Goal: Task Accomplishment & Management: Complete application form

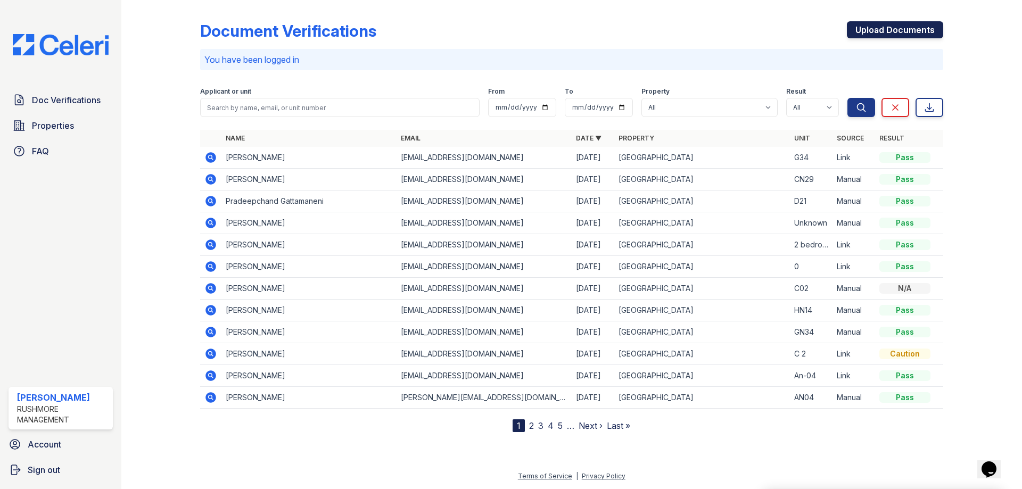
click at [895, 28] on link "Upload Documents" at bounding box center [895, 29] width 96 height 17
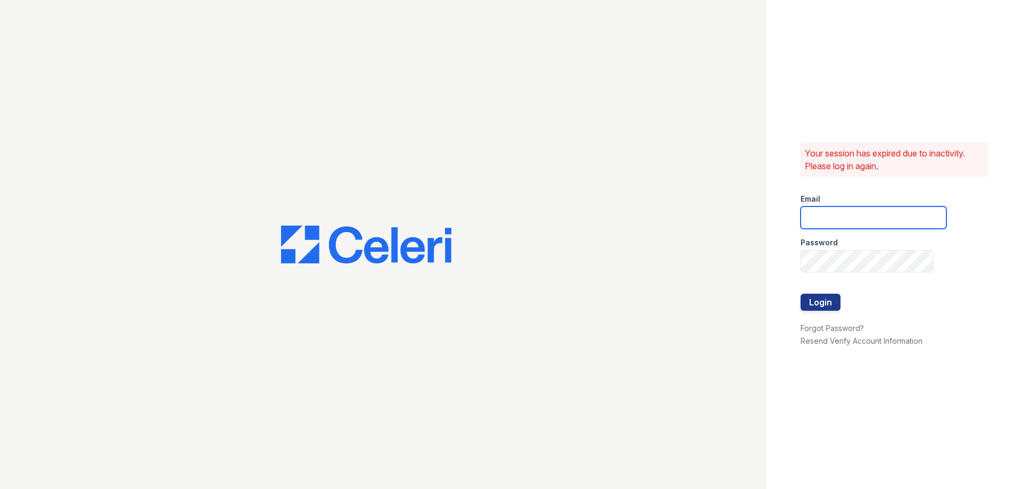
type input "khermsen@rushmoremgmt.com"
click at [828, 297] on button "Login" at bounding box center [821, 302] width 40 height 17
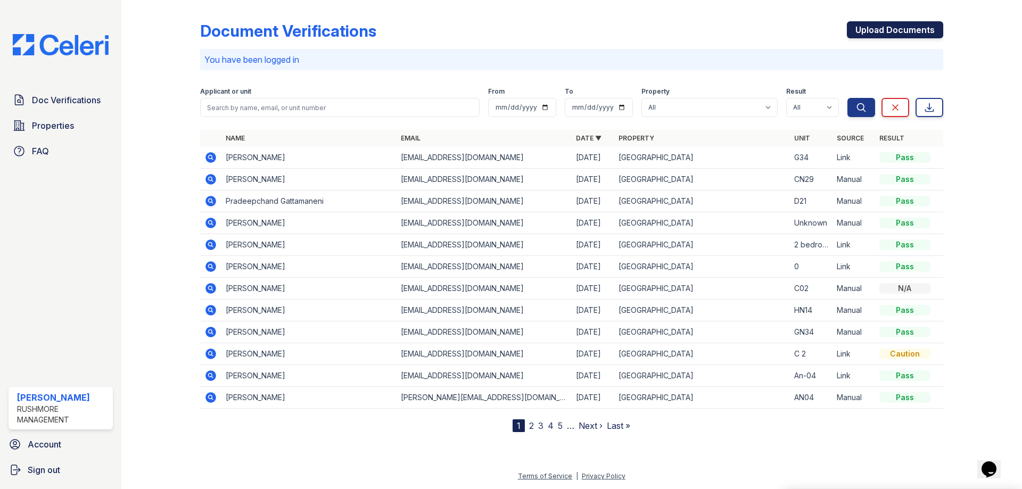
click at [865, 28] on link "Upload Documents" at bounding box center [895, 29] width 96 height 17
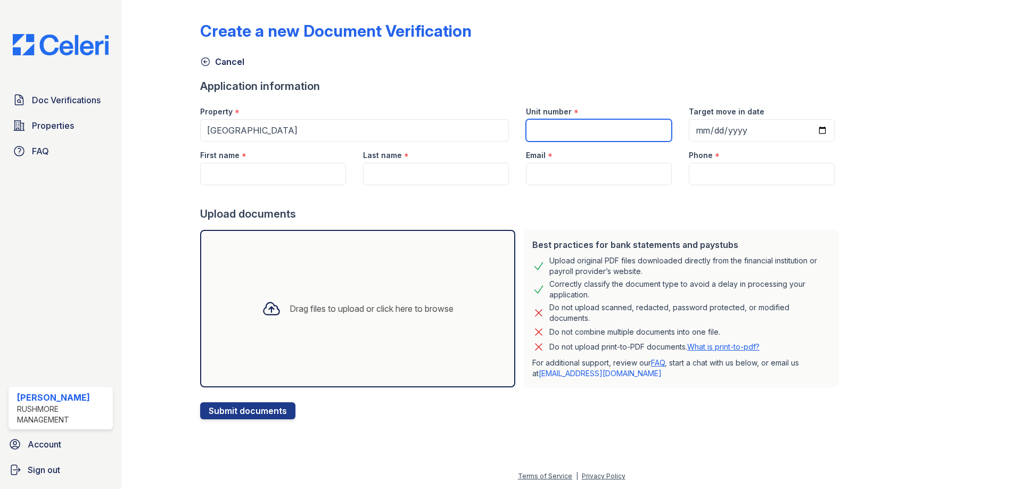
click at [544, 129] on input "Unit number" at bounding box center [599, 130] width 146 height 22
type input "FN12"
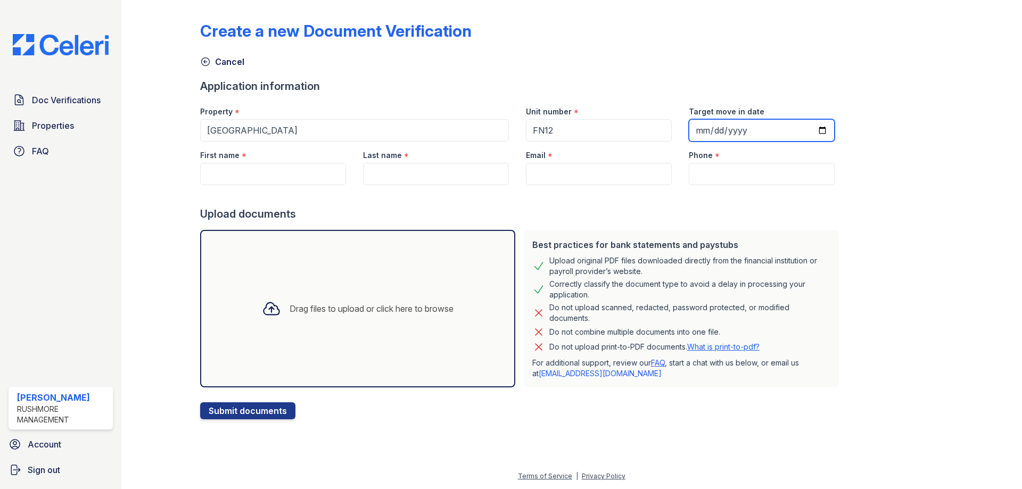
click at [689, 133] on input "Target move in date" at bounding box center [762, 130] width 146 height 22
type input "2025-10-03"
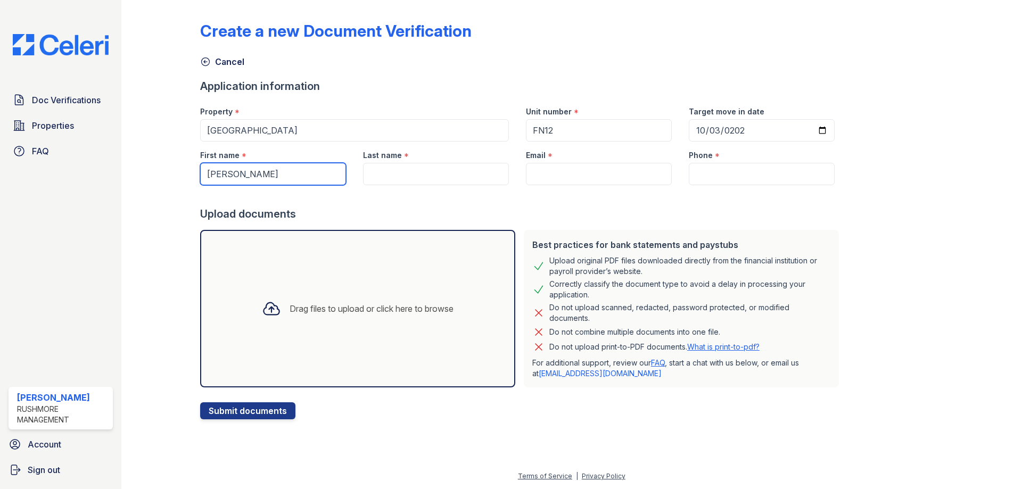
type input "[PERSON_NAME]"
type input "Monjue"
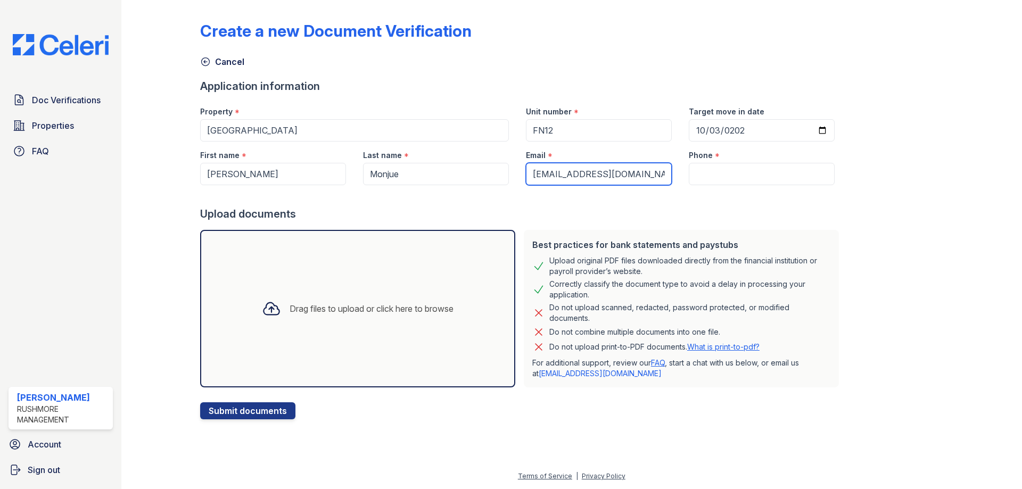
type input "[EMAIL_ADDRESS][DOMAIN_NAME]"
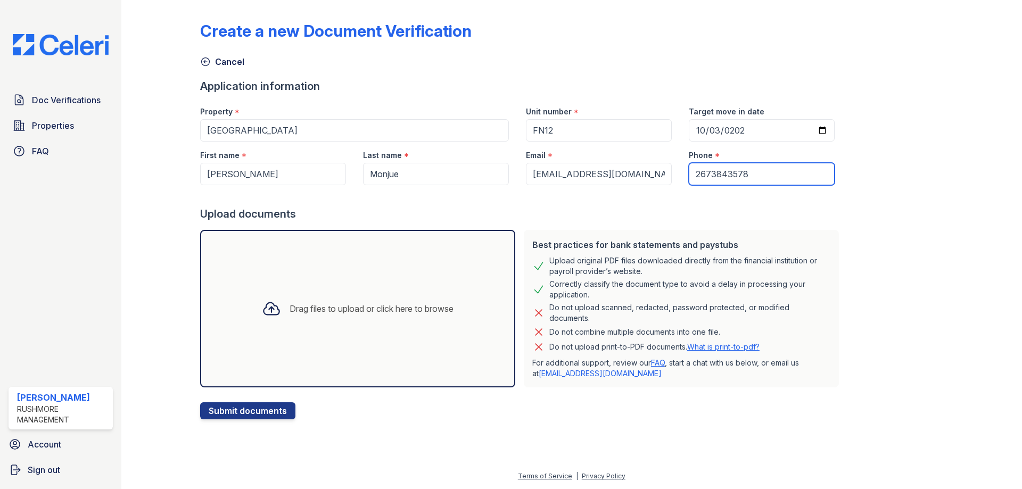
type input "2673843578"
click at [316, 291] on div "Drag files to upload or click here to browse" at bounding box center [357, 309] width 209 height 36
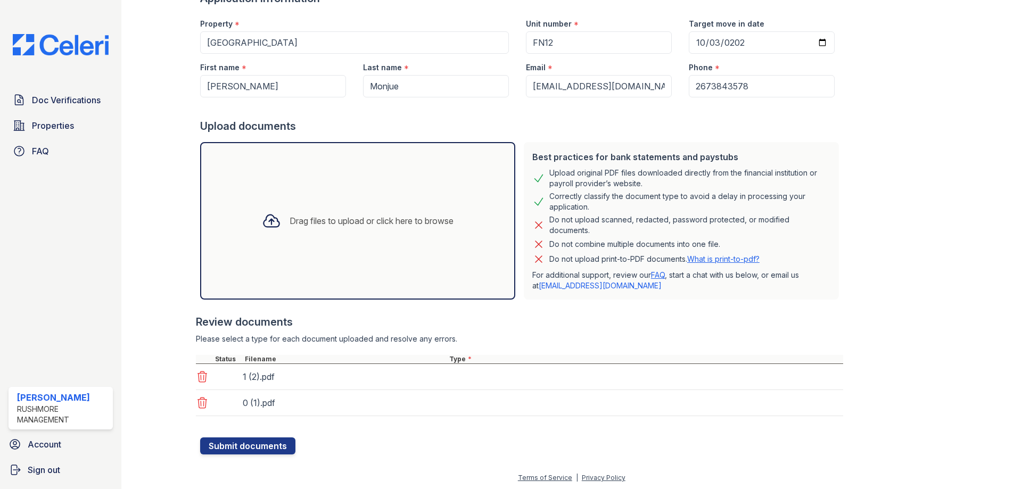
scroll to position [89, 0]
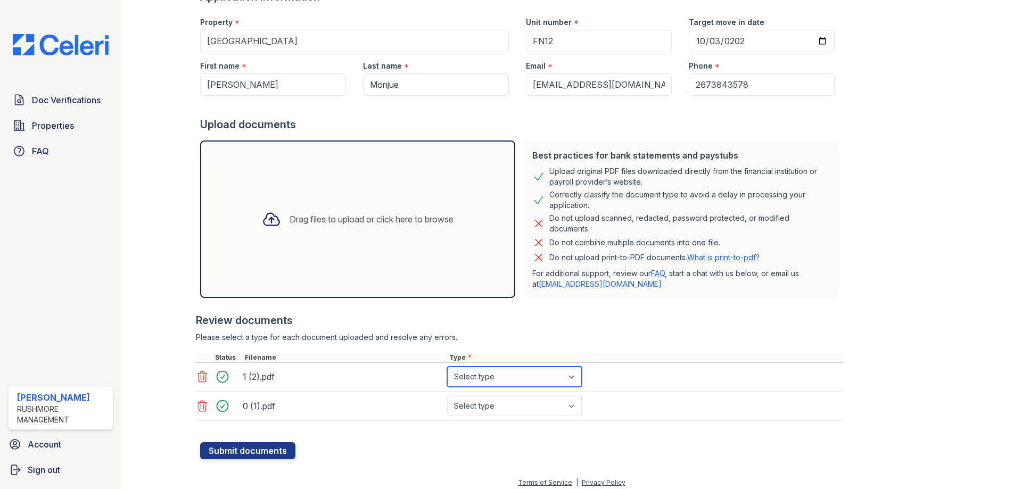
click at [479, 372] on select "Select type Paystub Bank Statement Offer Letter Tax Documents Benefit Award Let…" at bounding box center [514, 377] width 135 height 20
select select "paystub"
click at [447, 367] on select "Select type Paystub Bank Statement Offer Letter Tax Documents Benefit Award Let…" at bounding box center [514, 377] width 135 height 20
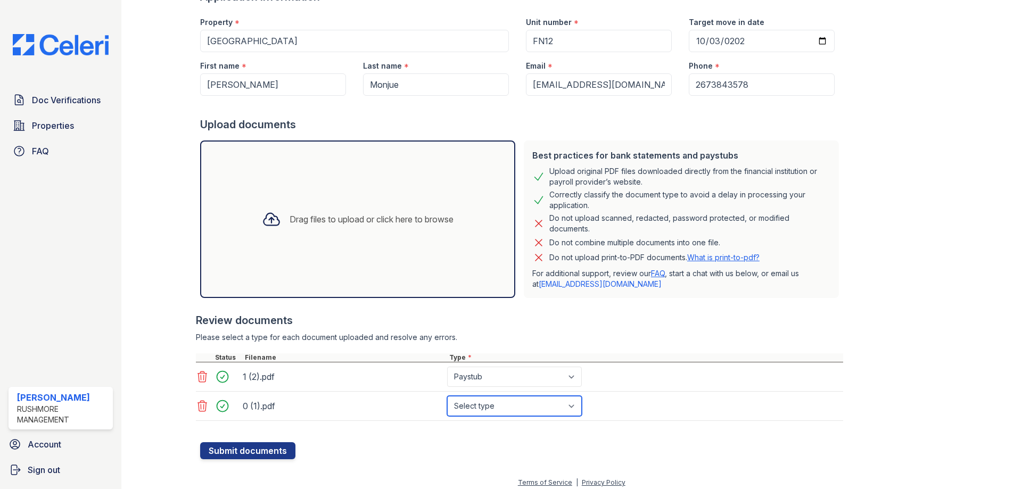
click at [494, 414] on select "Select type Paystub Bank Statement Offer Letter Tax Documents Benefit Award Let…" at bounding box center [514, 406] width 135 height 20
select select "paystub"
click at [447, 396] on select "Select type Paystub Bank Statement Offer Letter Tax Documents Benefit Award Let…" at bounding box center [514, 406] width 135 height 20
click at [265, 451] on button "Submit documents" at bounding box center [247, 451] width 95 height 17
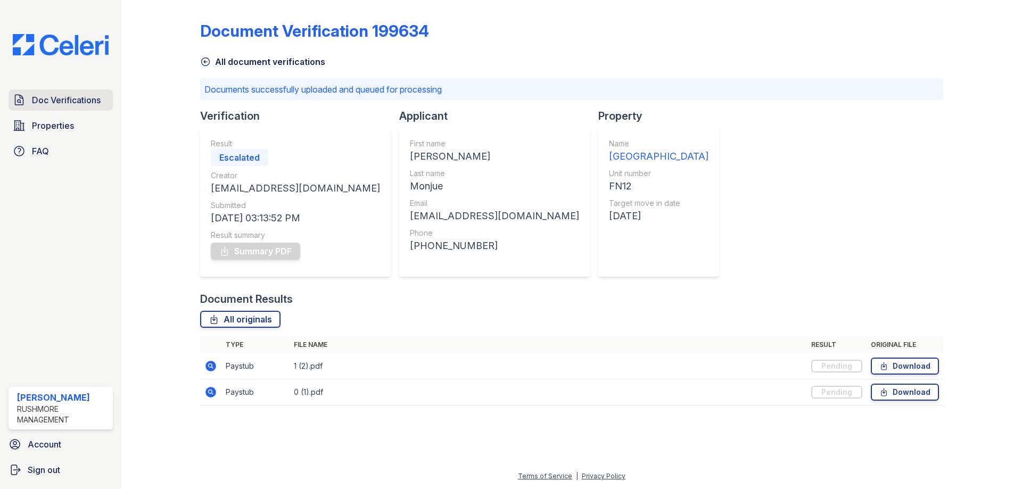
click at [57, 97] on span "Doc Verifications" at bounding box center [66, 100] width 69 height 13
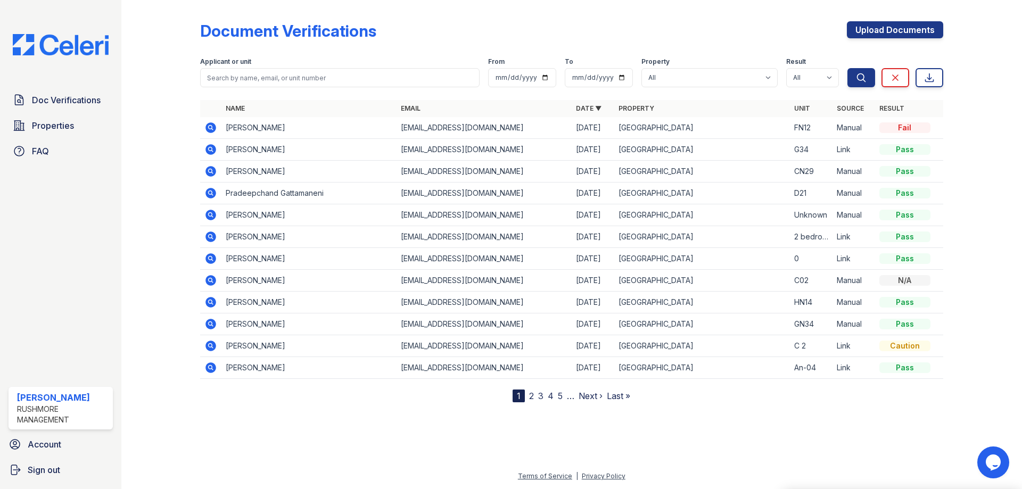
click at [211, 129] on icon at bounding box center [210, 127] width 13 height 13
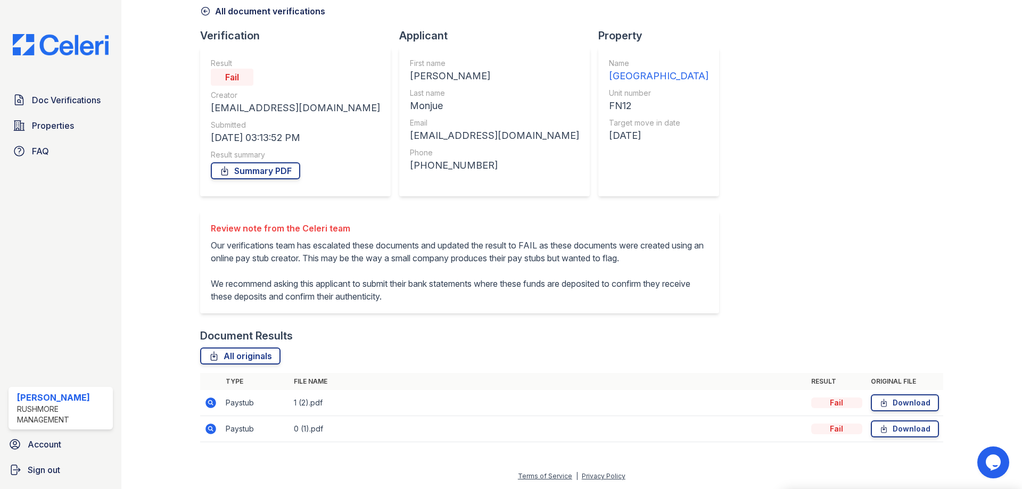
scroll to position [63, 0]
click at [92, 96] on span "Doc Verifications" at bounding box center [66, 100] width 69 height 13
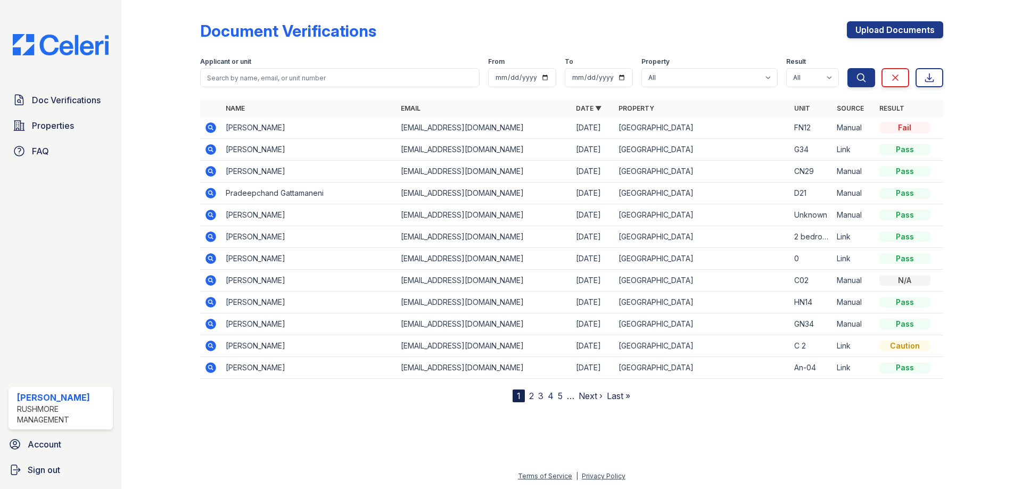
click at [232, 126] on td "Bernice Monjue" at bounding box center [309, 128] width 175 height 22
click at [213, 128] on icon at bounding box center [211, 127] width 11 height 11
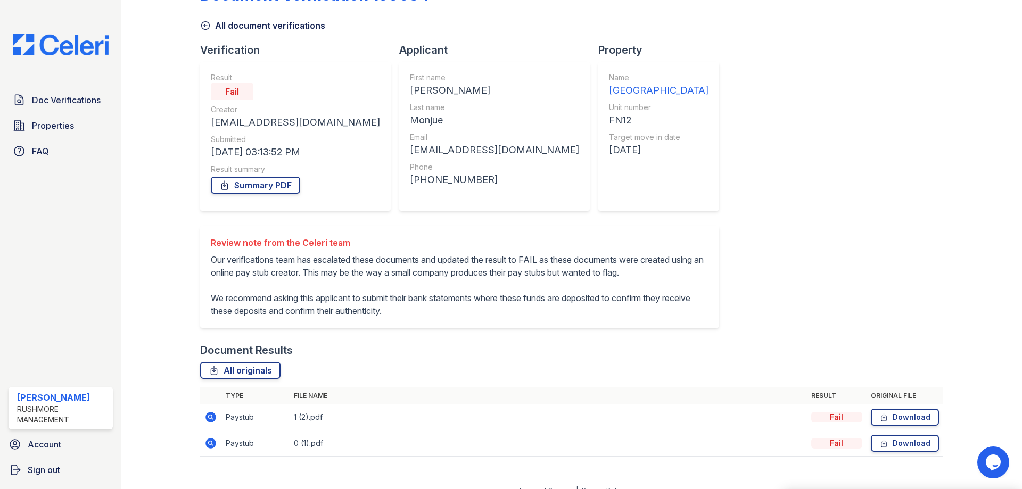
scroll to position [53, 0]
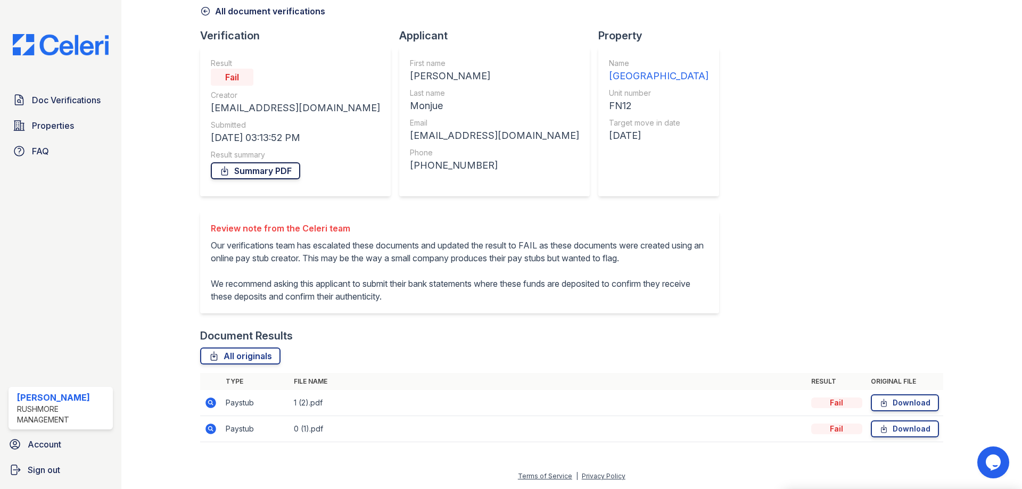
click at [265, 168] on link "Summary PDF" at bounding box center [255, 170] width 89 height 17
click at [211, 408] on icon at bounding box center [211, 403] width 11 height 11
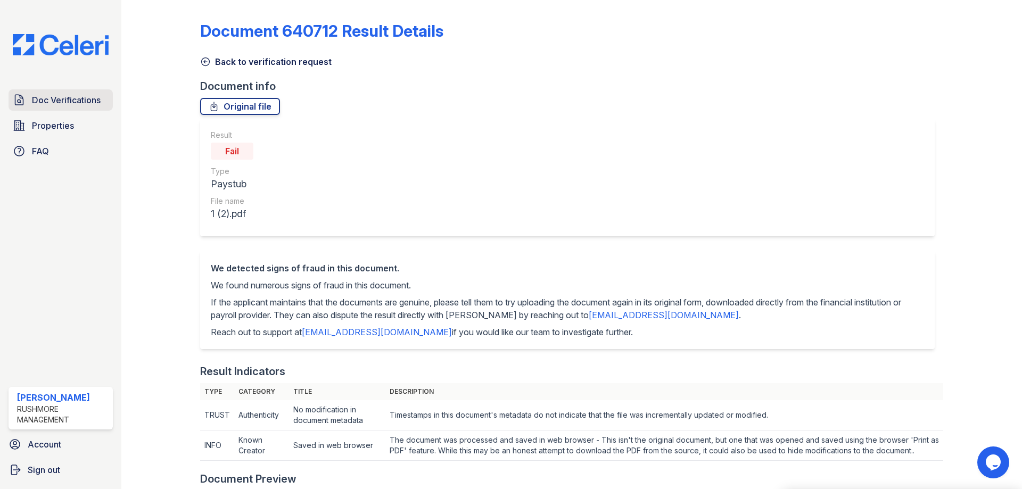
click at [91, 102] on span "Doc Verifications" at bounding box center [66, 100] width 69 height 13
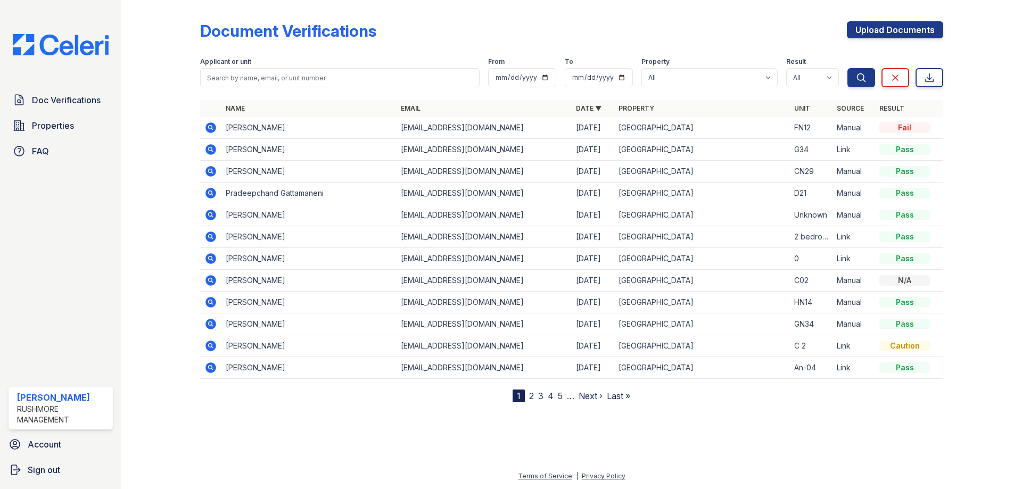
drag, startPoint x: 886, startPoint y: 19, endPoint x: 875, endPoint y: 38, distance: 21.9
click at [882, 31] on div "Document Verifications Upload Documents Filter Applicant or unit From To Proper…" at bounding box center [571, 203] width 743 height 398
click at [875, 38] on div "Upload Documents" at bounding box center [895, 35] width 96 height 28
click at [875, 26] on link "Upload Documents" at bounding box center [895, 29] width 96 height 17
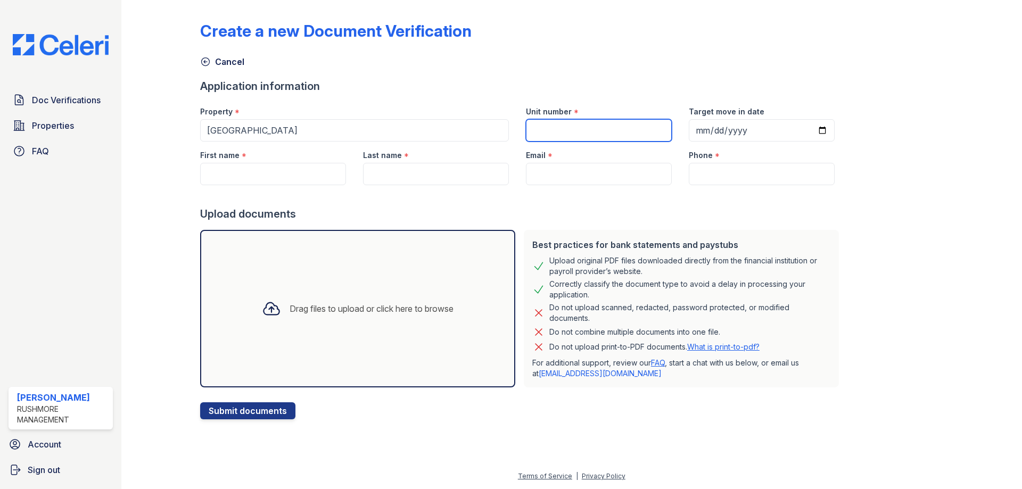
click at [548, 131] on input "Unit number" at bounding box center [599, 130] width 146 height 22
type input "Unknown"
